Goal: Find specific page/section: Find specific page/section

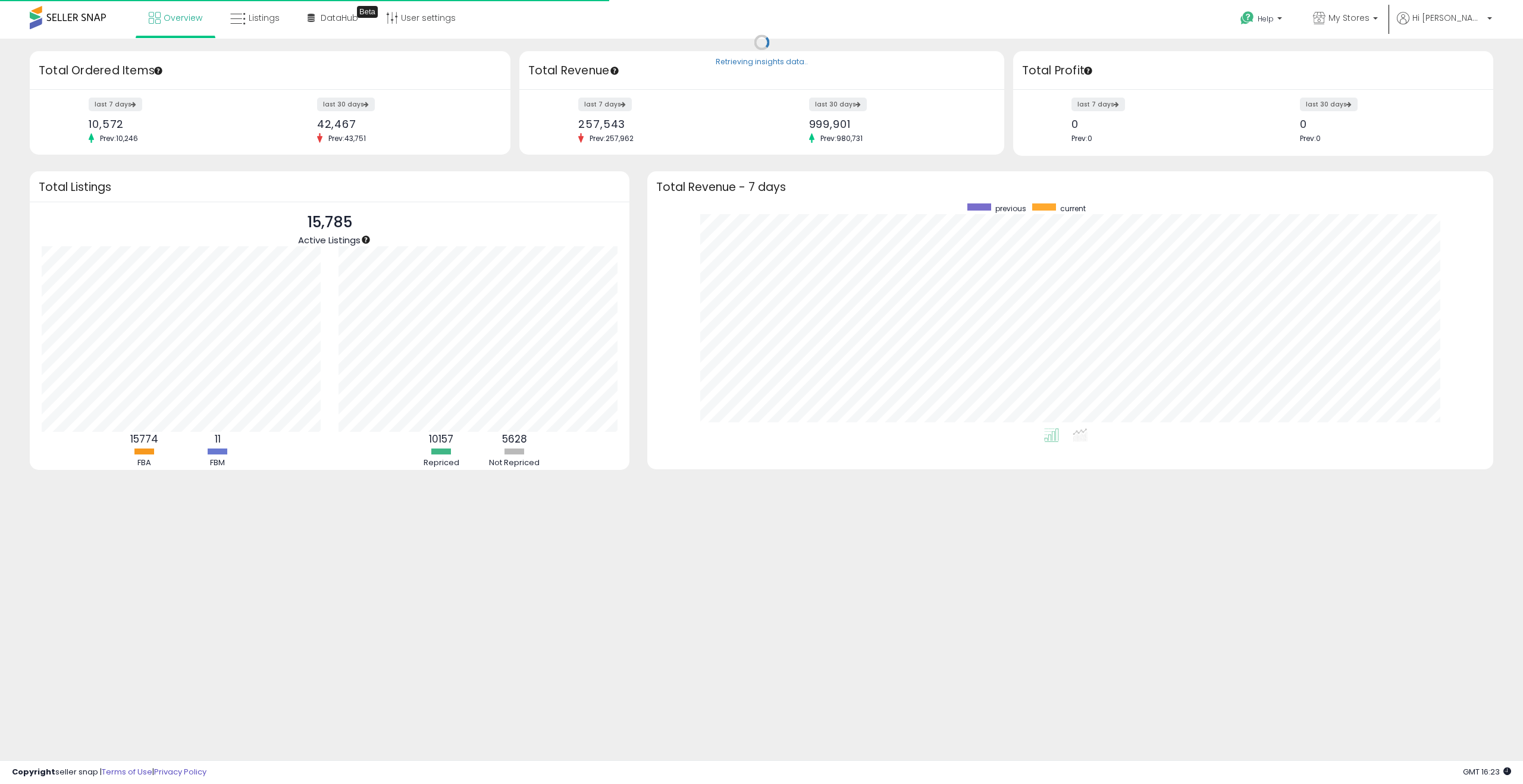
scroll to position [225, 822]
click at [1371, 24] on p "My Stores" at bounding box center [1346, 20] width 65 height 15
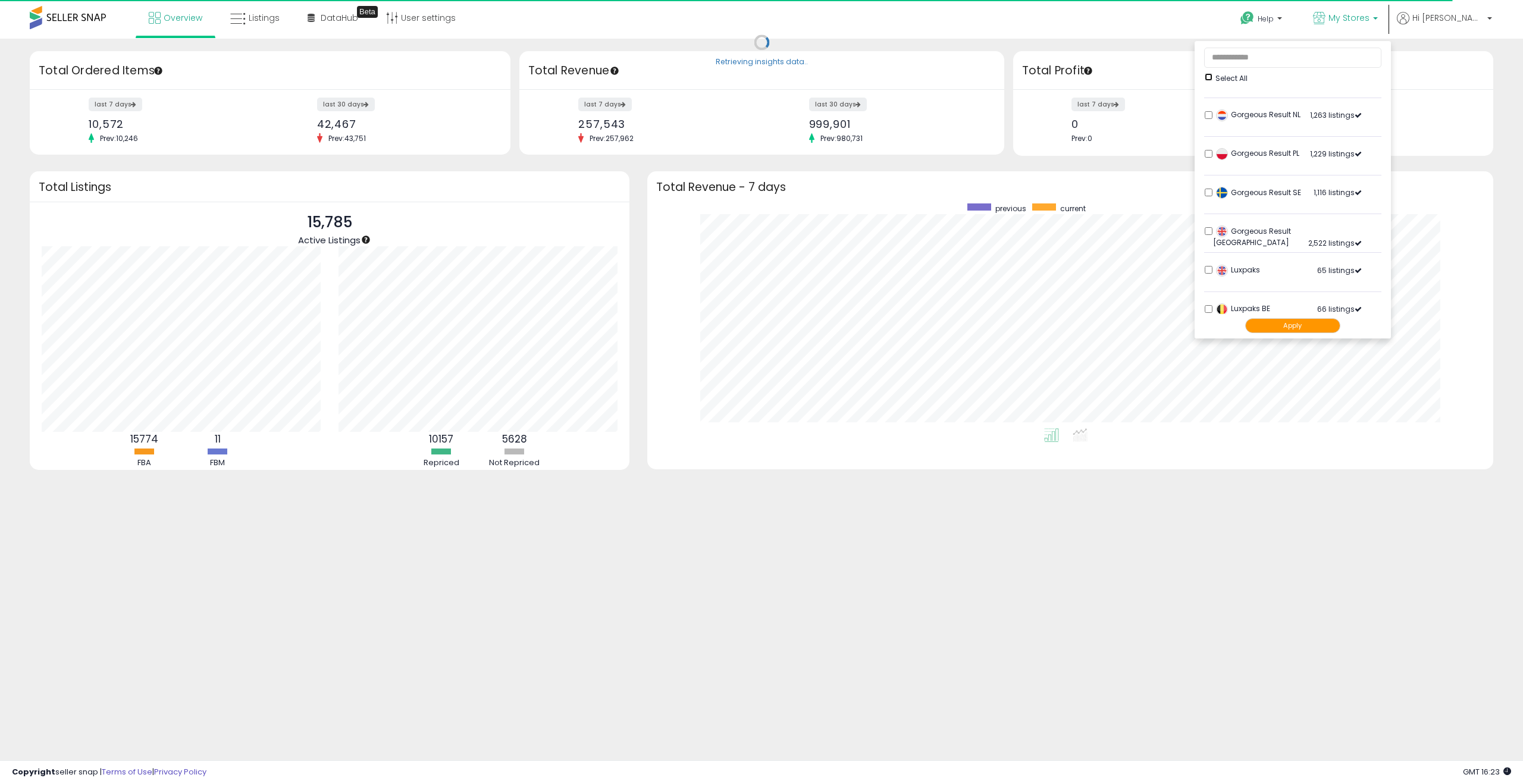
scroll to position [265, 0]
click at [1247, 185] on div "Gorgeous Result UK 2,522 listings" at bounding box center [1288, 188] width 149 height 18
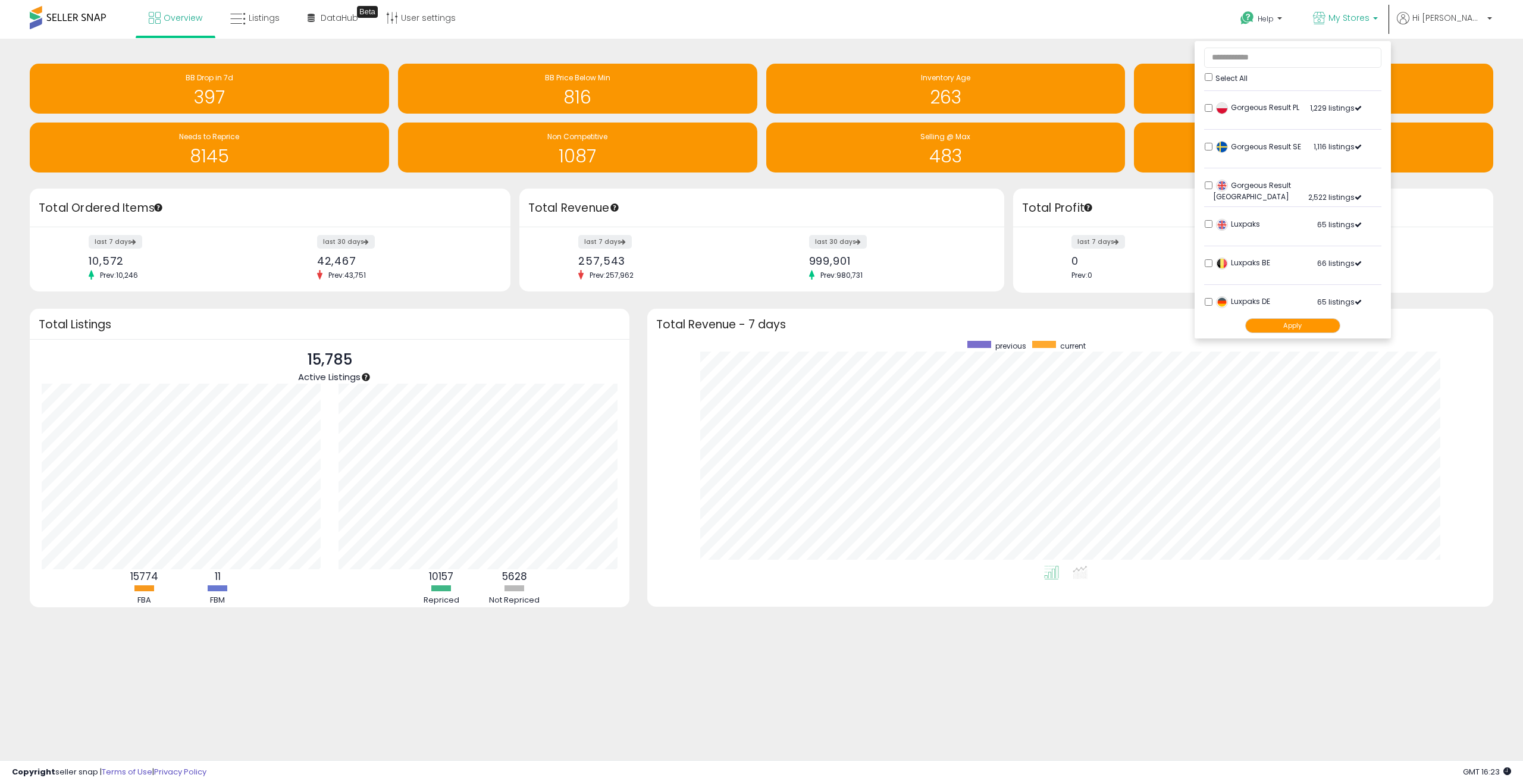
click at [1321, 328] on button "Apply" at bounding box center [1292, 326] width 95 height 15
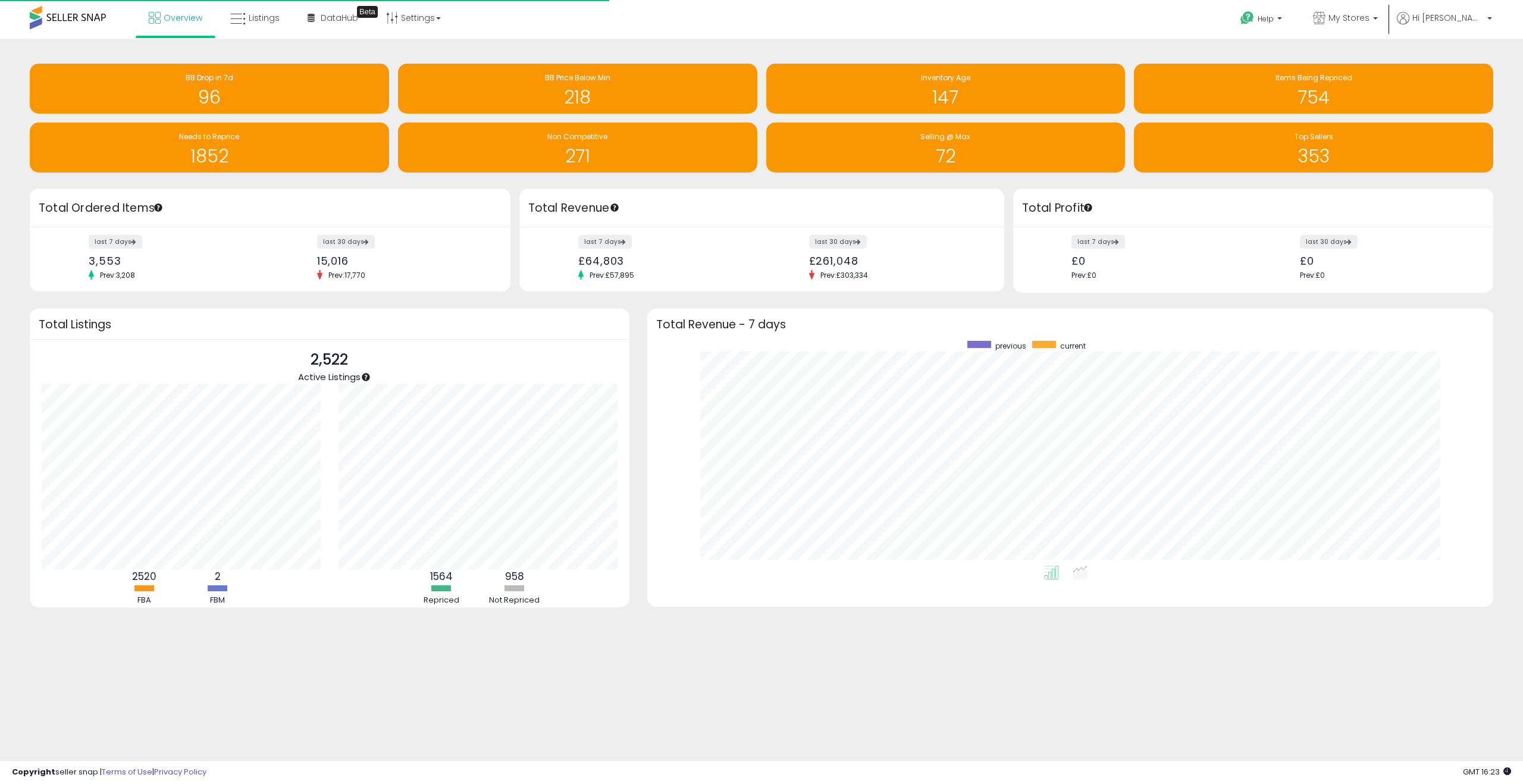
scroll to position [225, 822]
click at [274, 12] on span "Listings" at bounding box center [264, 18] width 31 height 12
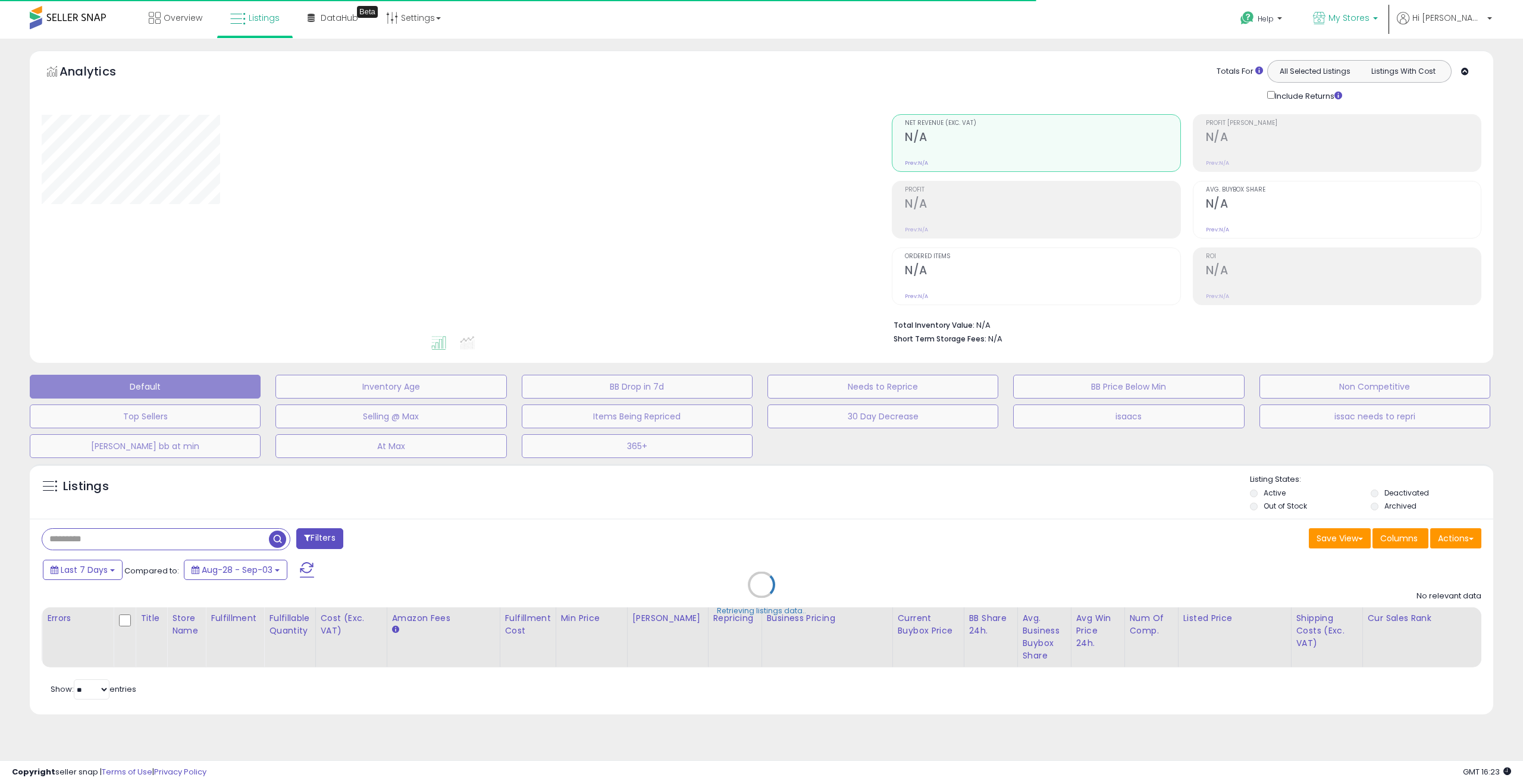
click at [1369, 21] on span "My Stores" at bounding box center [1349, 18] width 41 height 12
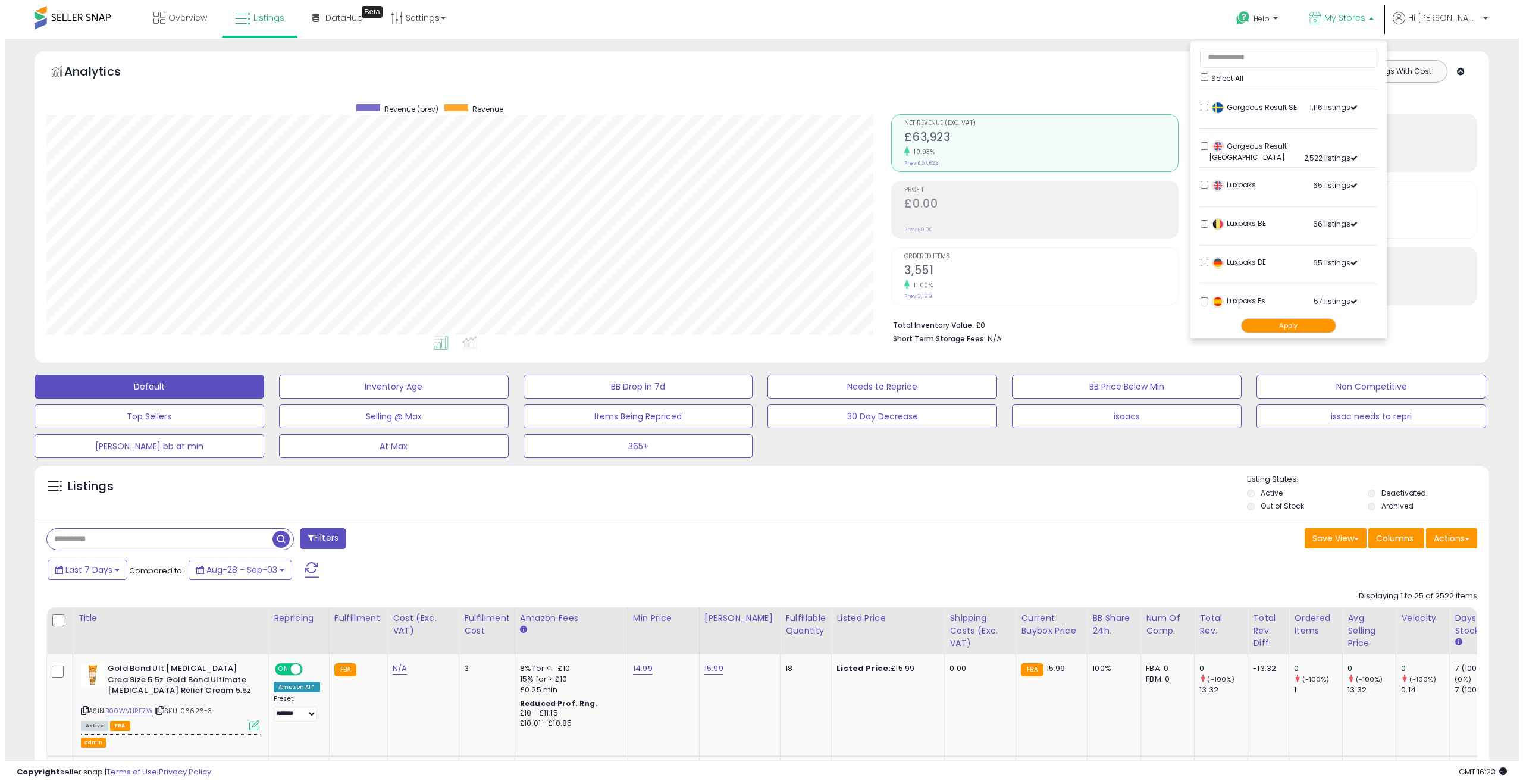
scroll to position [280, 0]
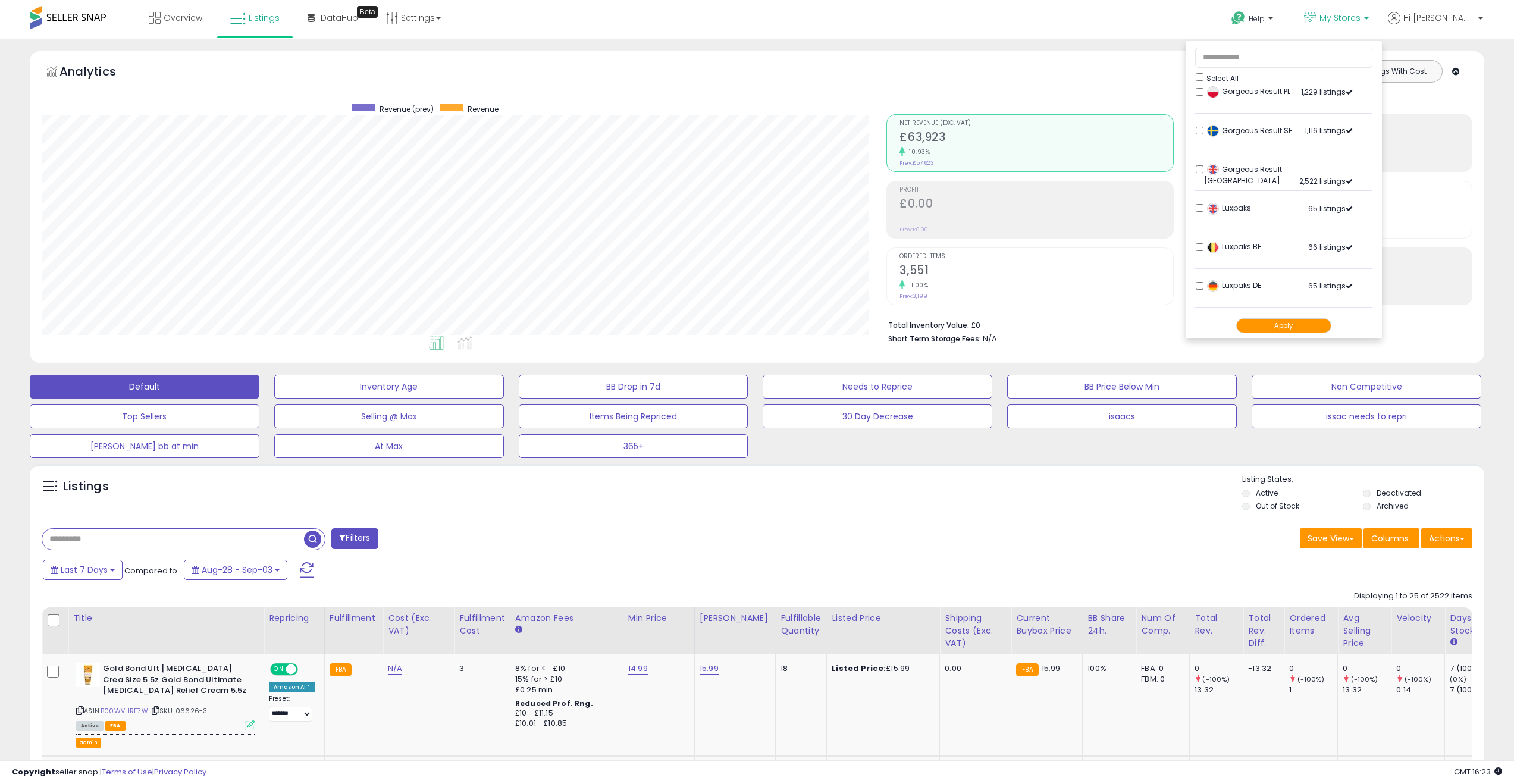
click at [130, 535] on input "text" at bounding box center [173, 539] width 262 height 21
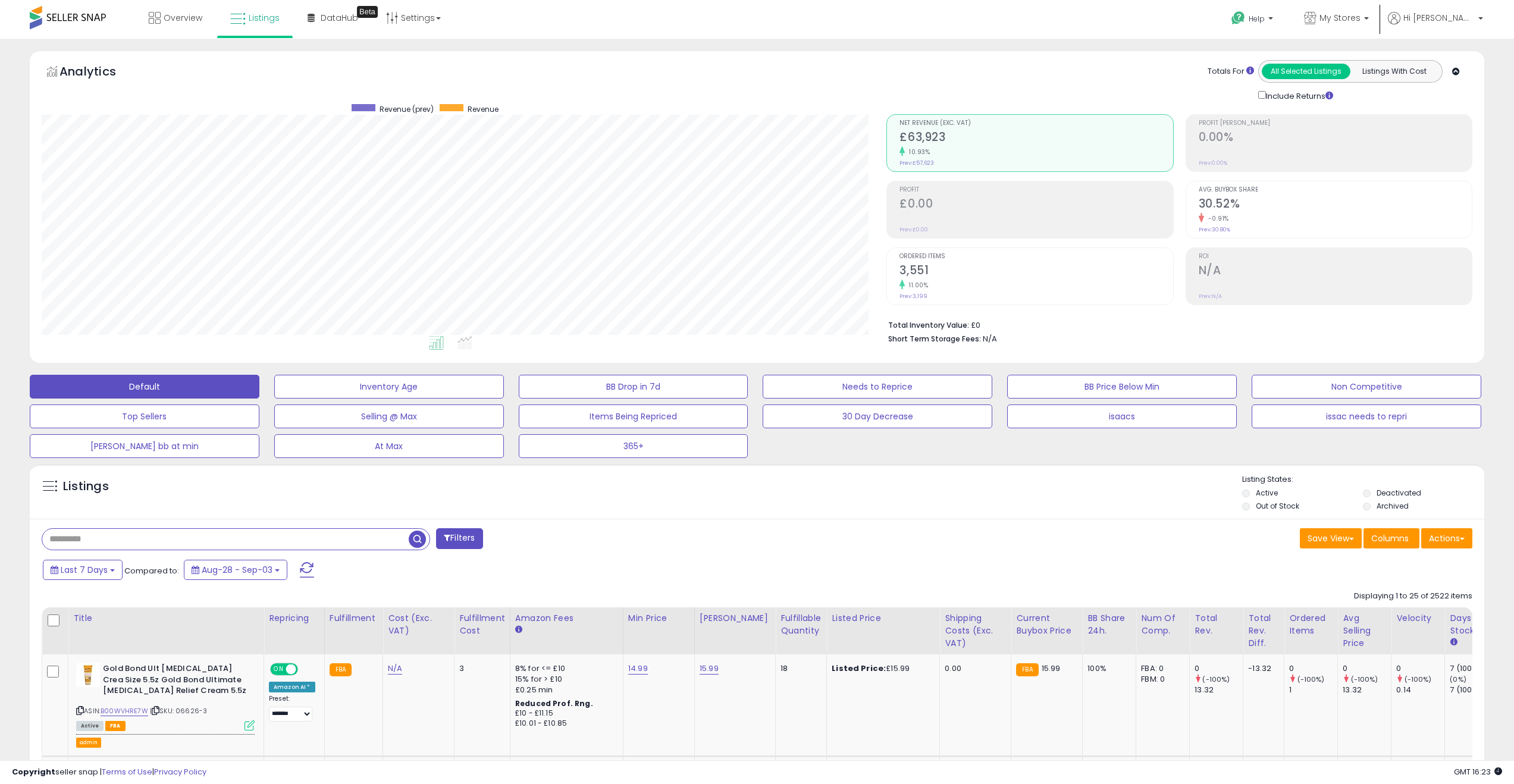
paste input "**********"
type input "**********"
click at [414, 541] on span "button" at bounding box center [417, 539] width 17 height 17
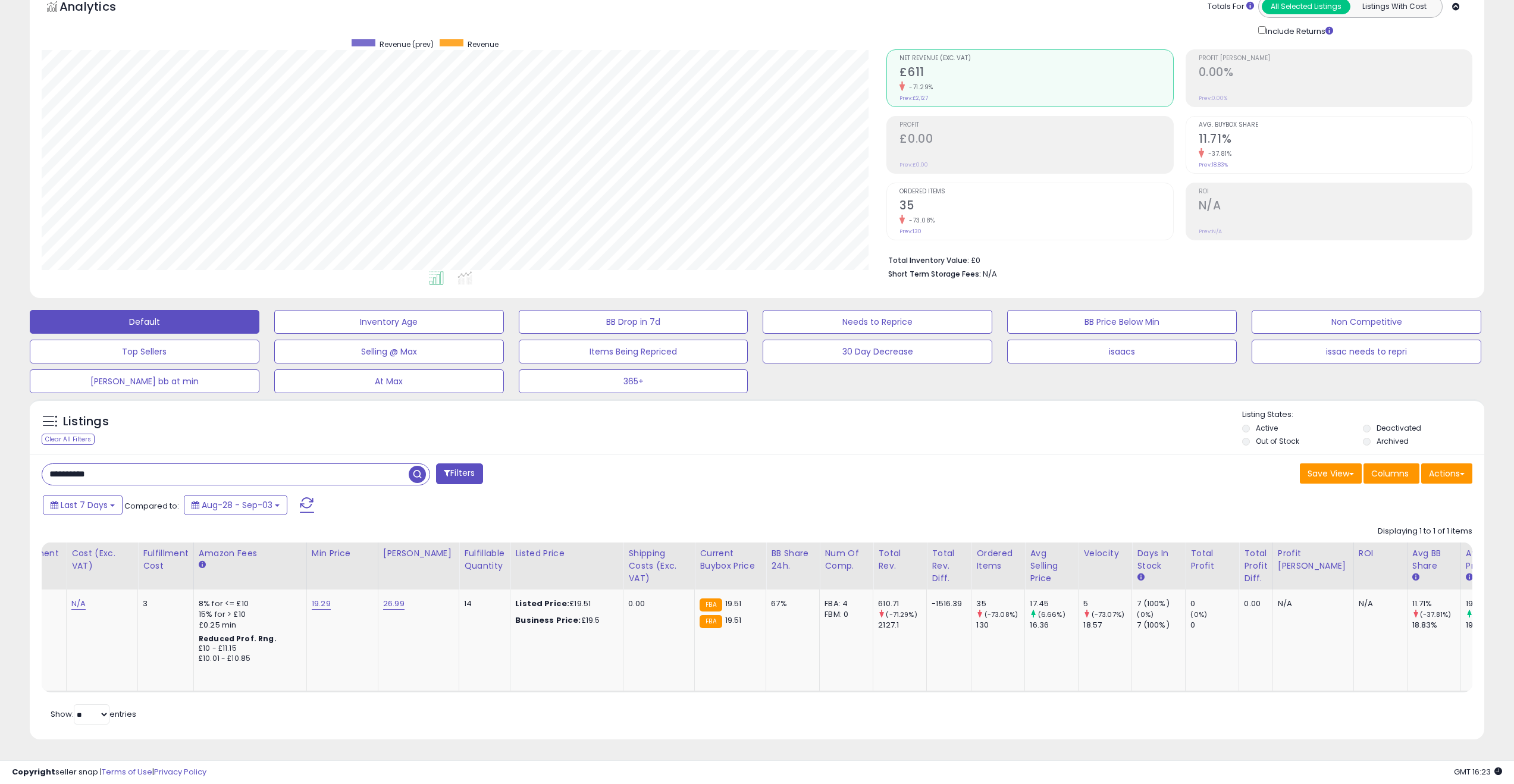
scroll to position [0, 0]
